Goal: Transaction & Acquisition: Purchase product/service

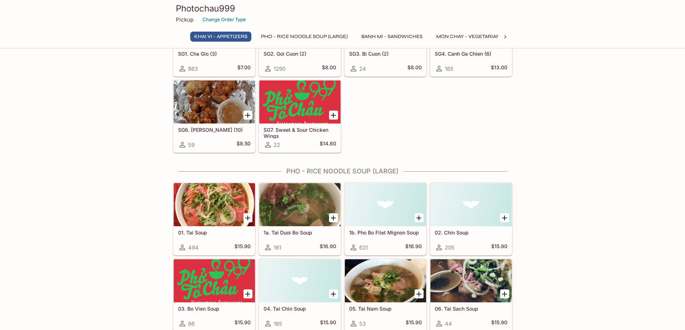
scroll to position [108, 0]
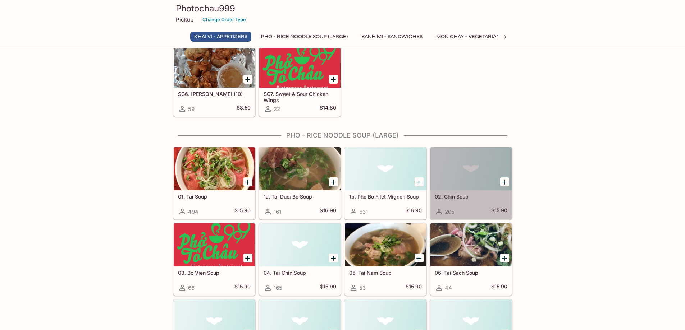
click at [448, 174] on div at bounding box center [470, 168] width 81 height 43
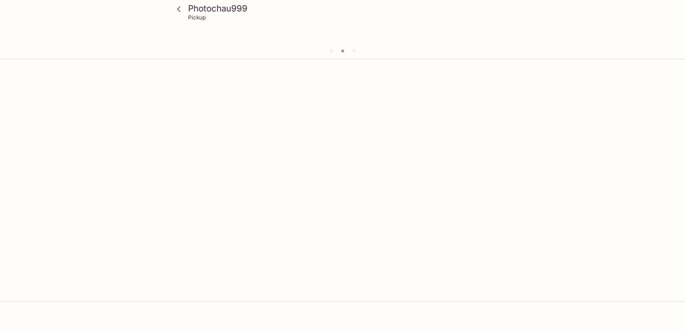
scroll to position [62, 0]
click at [179, 12] on icon at bounding box center [179, 9] width 13 height 13
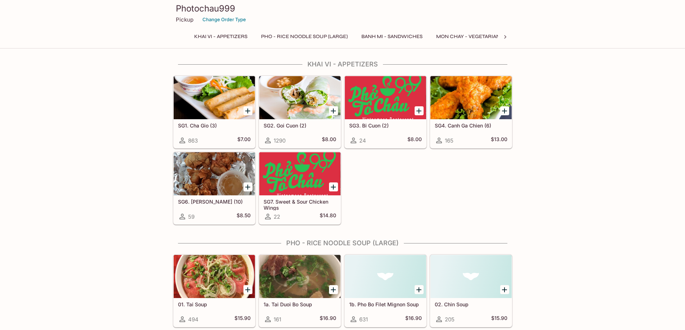
click at [471, 283] on div at bounding box center [470, 276] width 81 height 43
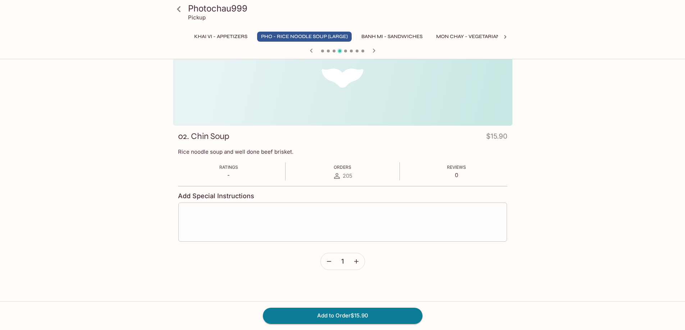
scroll to position [62, 0]
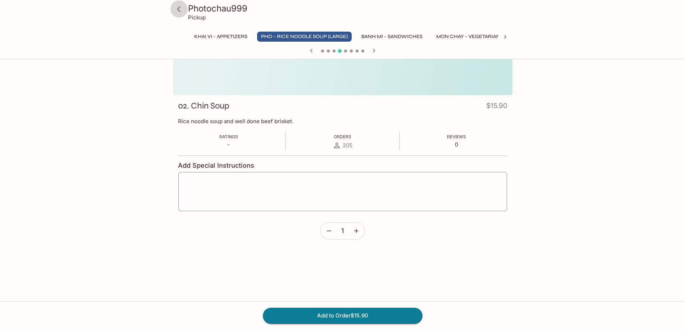
click at [179, 12] on icon at bounding box center [179, 9] width 13 height 13
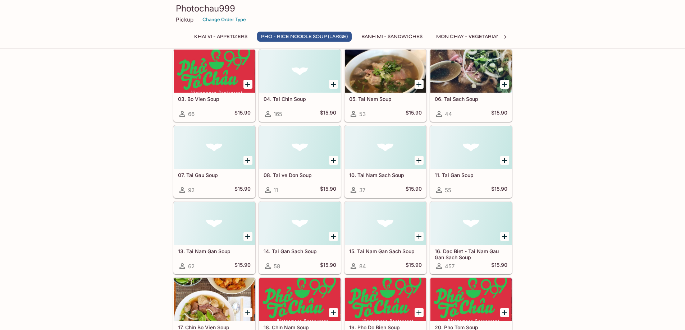
scroll to position [395, 0]
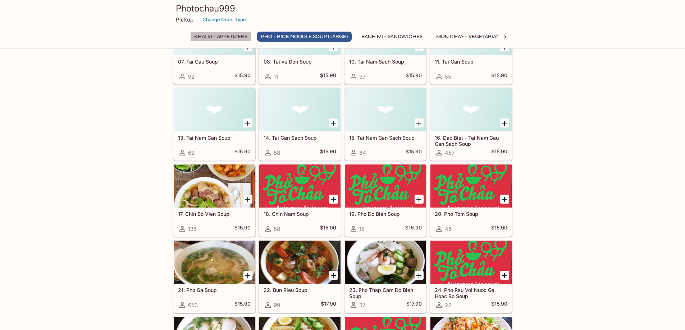
click at [216, 35] on button "Khai Vi - Appetizers" at bounding box center [220, 37] width 61 height 10
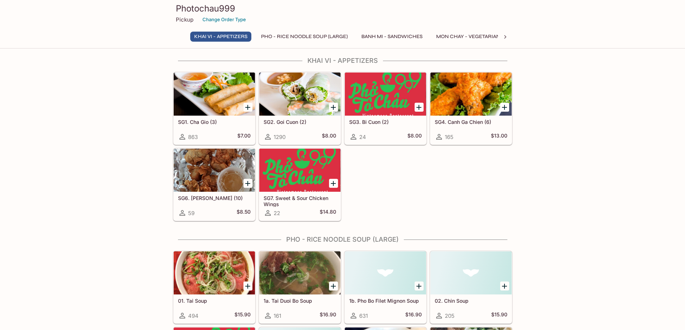
scroll to position [0, 0]
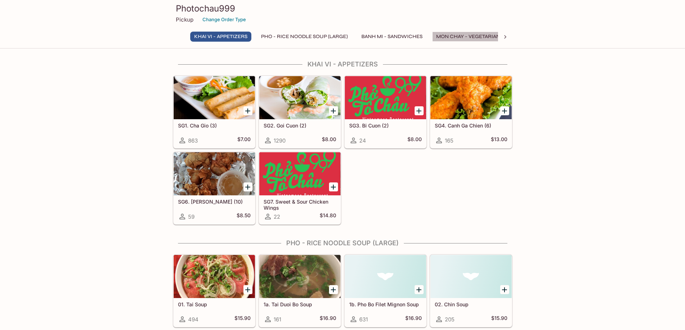
click at [475, 35] on button "Mon Chay - Vegetarian Entrees" at bounding box center [480, 37] width 96 height 10
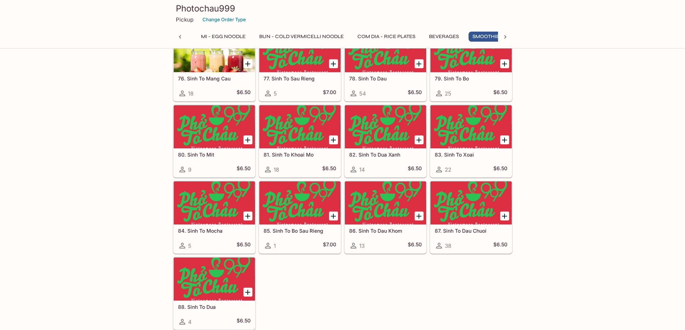
scroll to position [0, 380]
